Goal: Check status: Check status

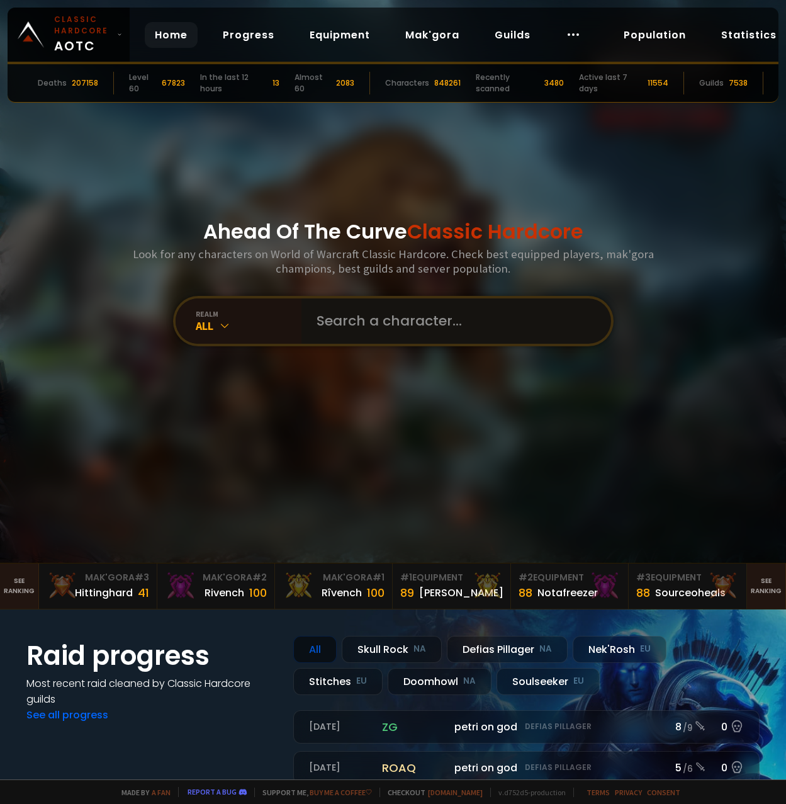
click at [359, 319] on input "text" at bounding box center [452, 320] width 287 height 45
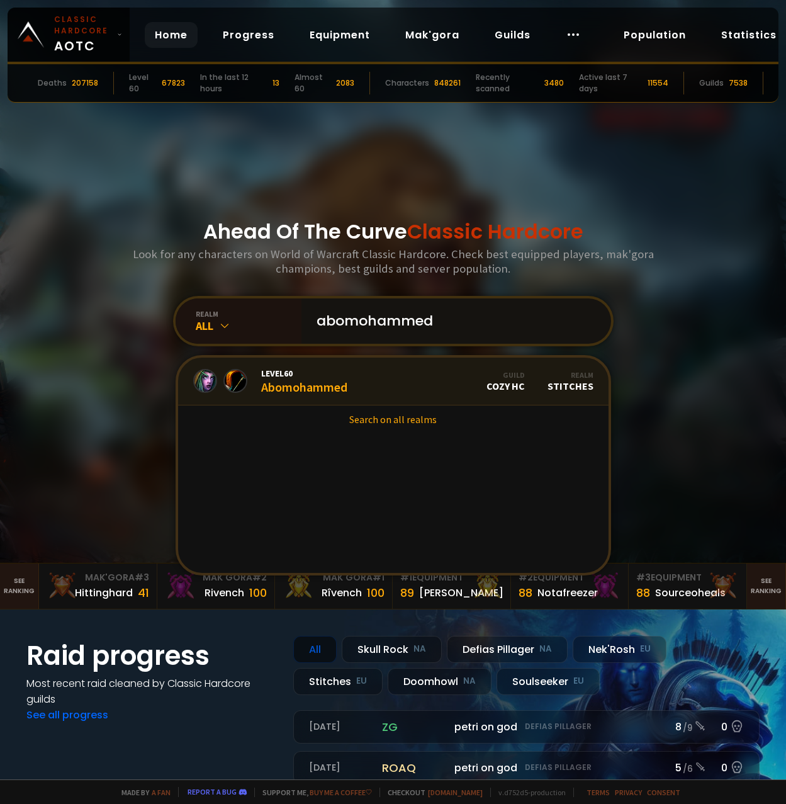
type input "abomohammed"
click at [313, 385] on div "Level 60 Abomohammed" at bounding box center [304, 381] width 86 height 27
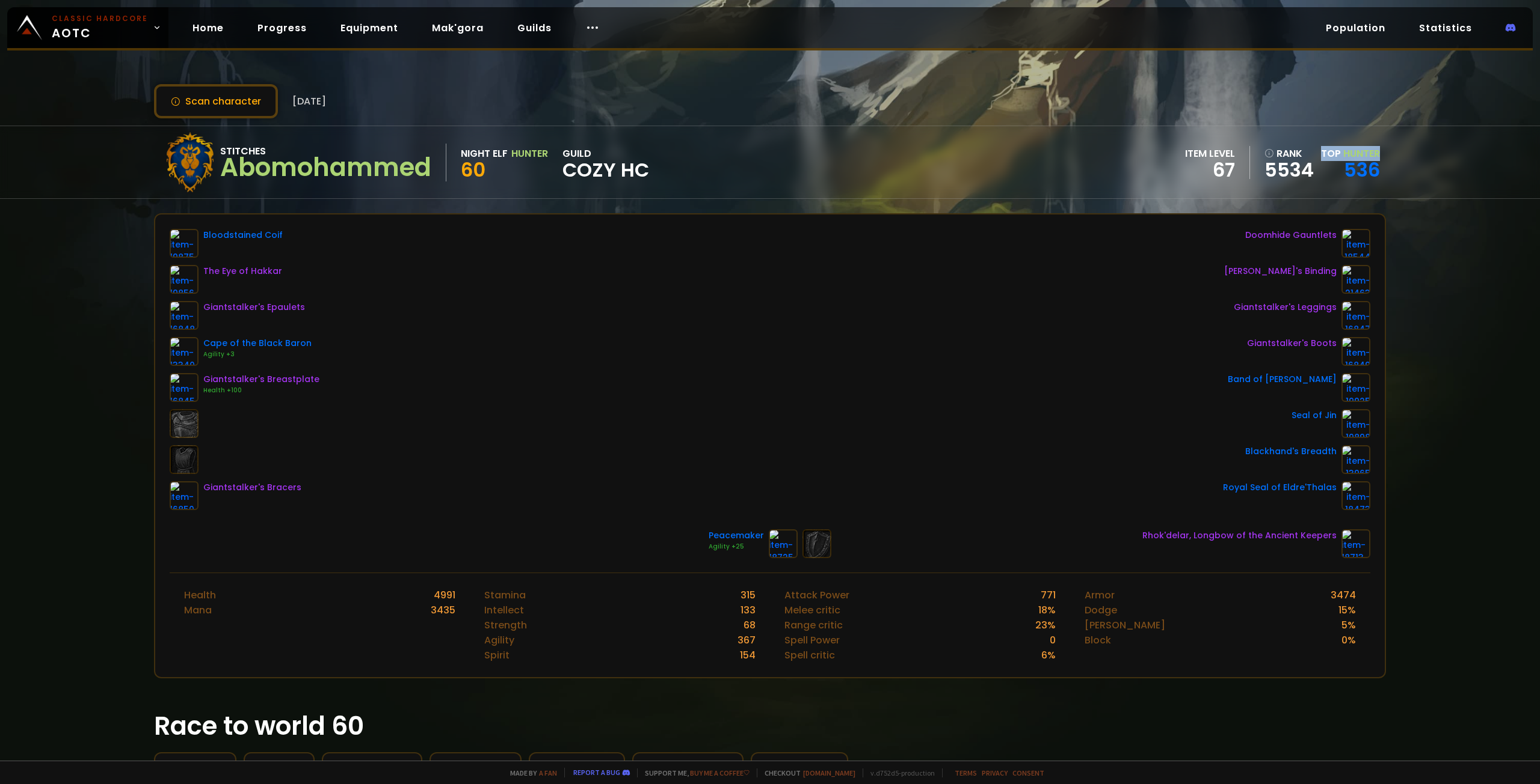
drag, startPoint x: 1311, startPoint y: 138, endPoint x: 1380, endPoint y: 154, distance: 70.8
click at [751, 154] on div "Stitches Abomohammed Night Elf Hunter 60 guild Cozy HC item level 67 rank 5534 …" at bounding box center [770, 162] width 1540 height 74
click at [210, 110] on button "Scan character" at bounding box center [216, 101] width 124 height 34
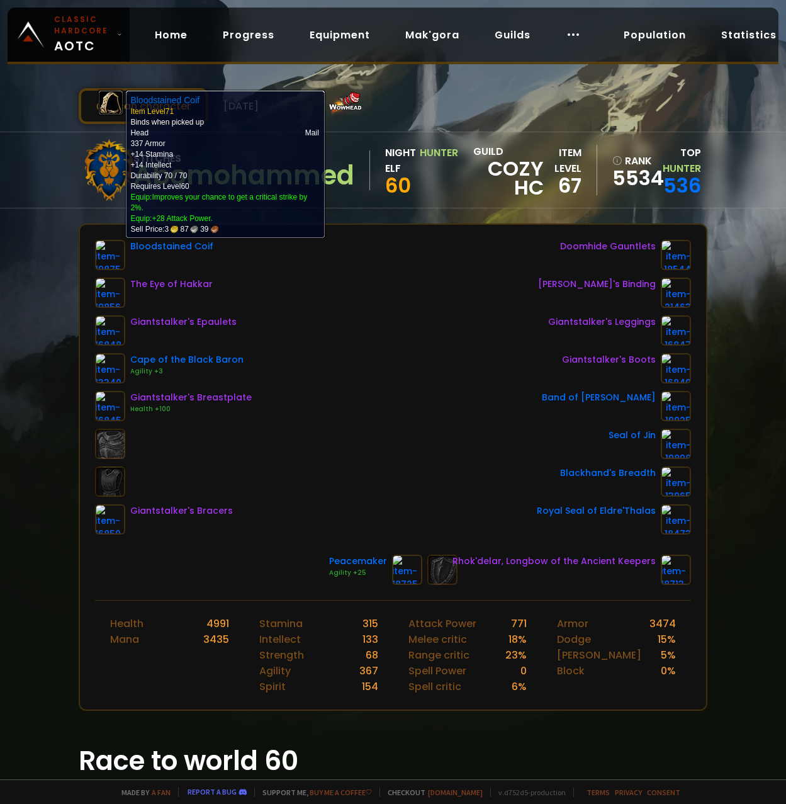
drag, startPoint x: 96, startPoint y: 245, endPoint x: 25, endPoint y: 365, distance: 139.4
click at [25, 365] on div "Scan character [DATE] Stitches Abomohammed Night Elf Hunter 60 guild Cozy HC it…" at bounding box center [393, 389] width 786 height 779
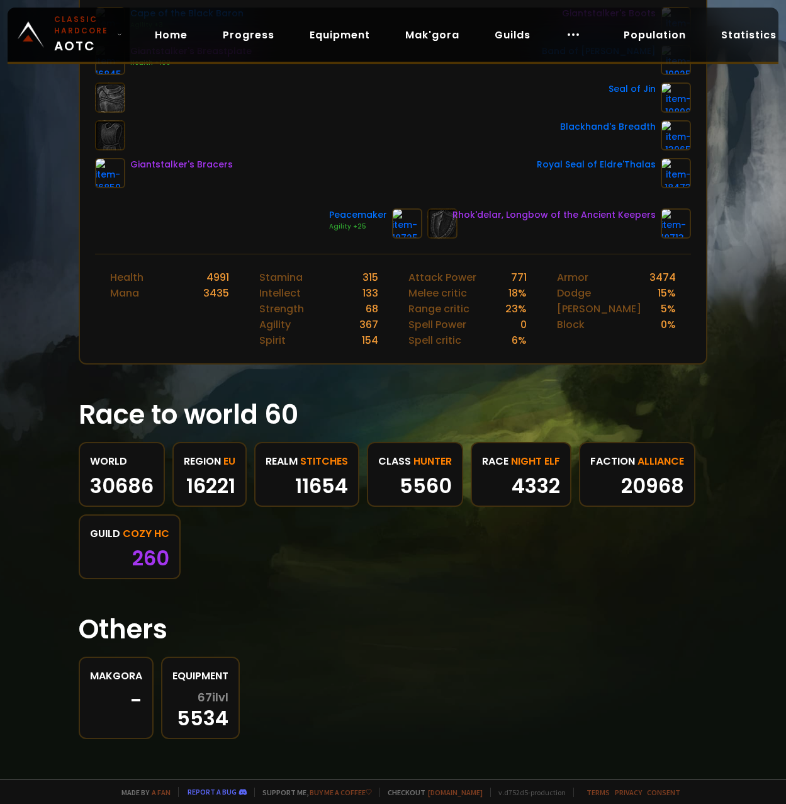
scroll to position [235, 0]
